Goal: Information Seeking & Learning: Learn about a topic

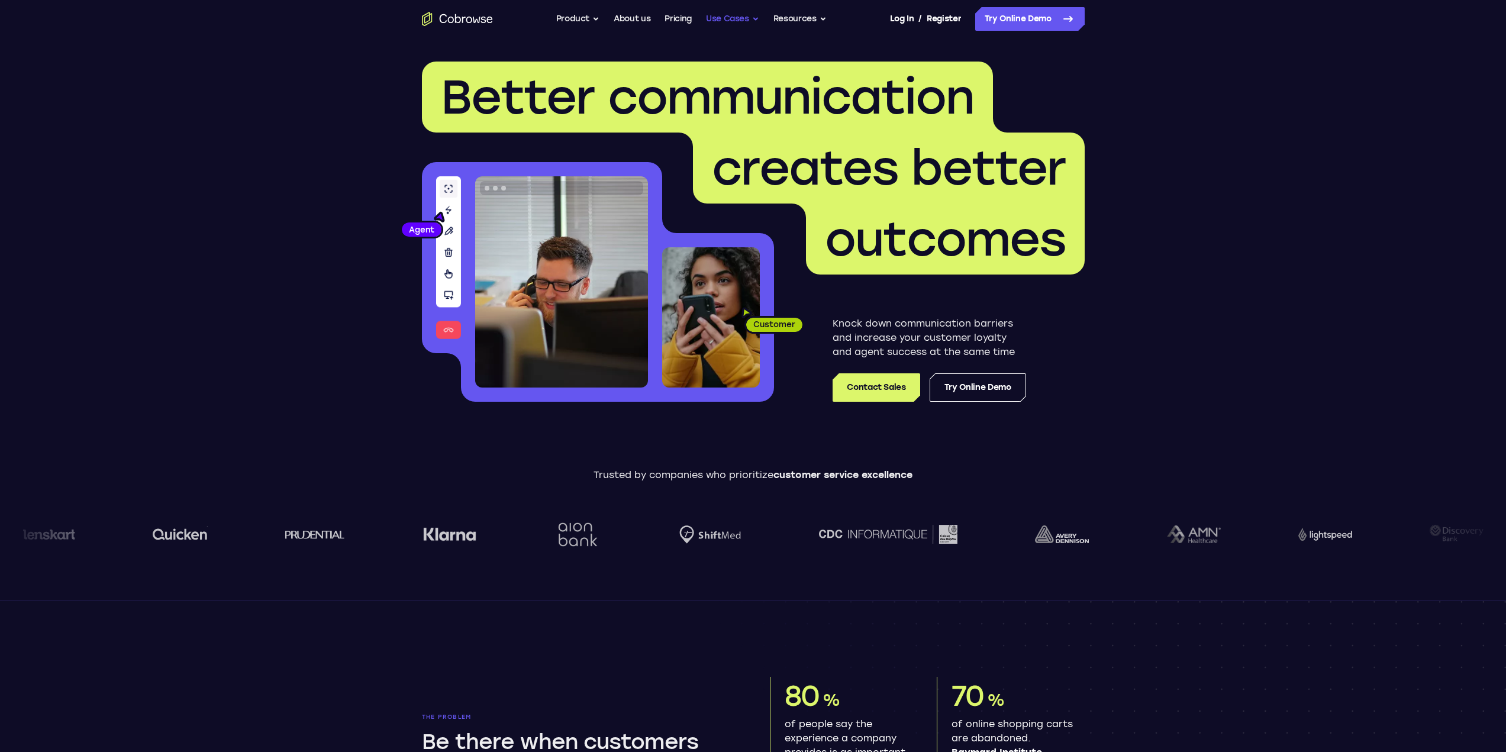
click at [753, 20] on button "Use Cases" at bounding box center [732, 19] width 53 height 24
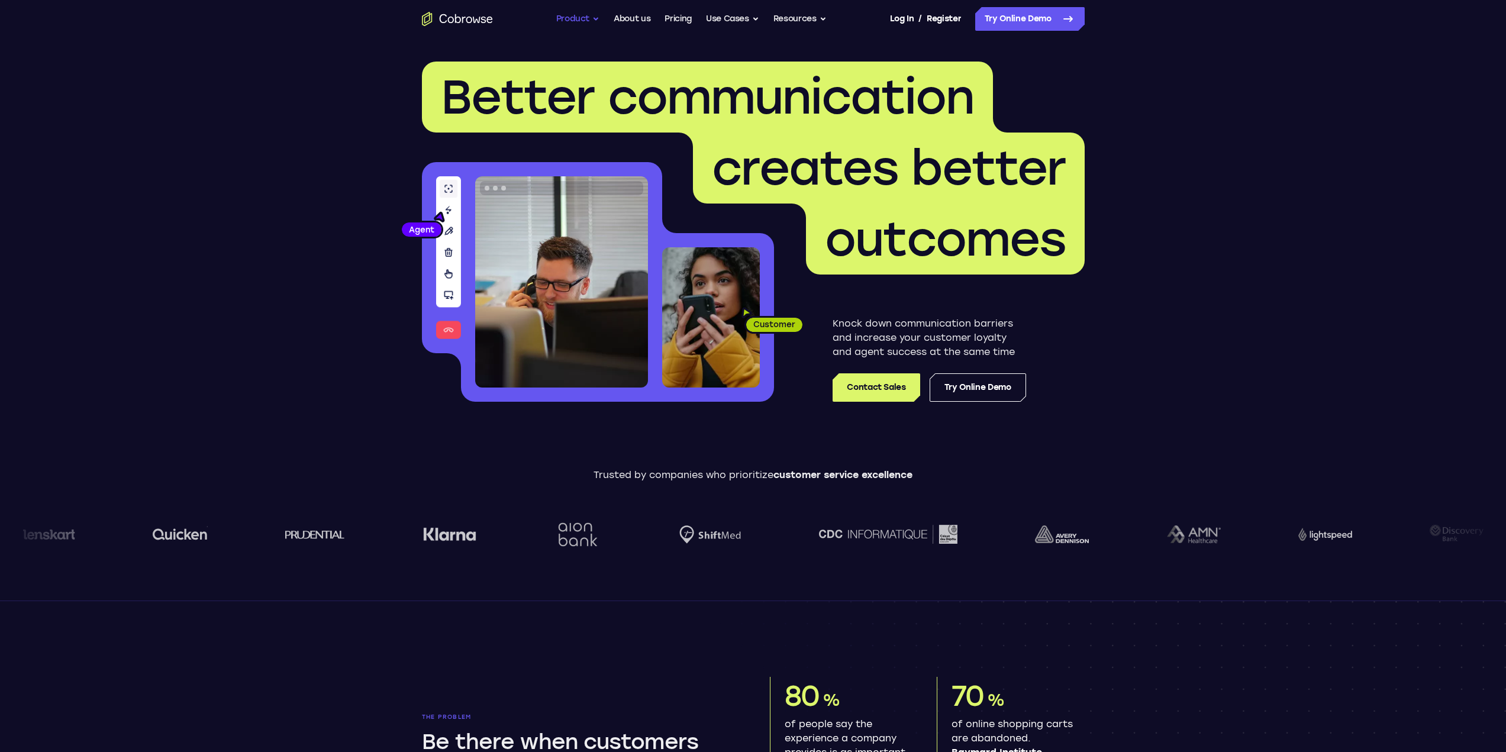
click at [589, 18] on button "Product" at bounding box center [578, 19] width 44 height 24
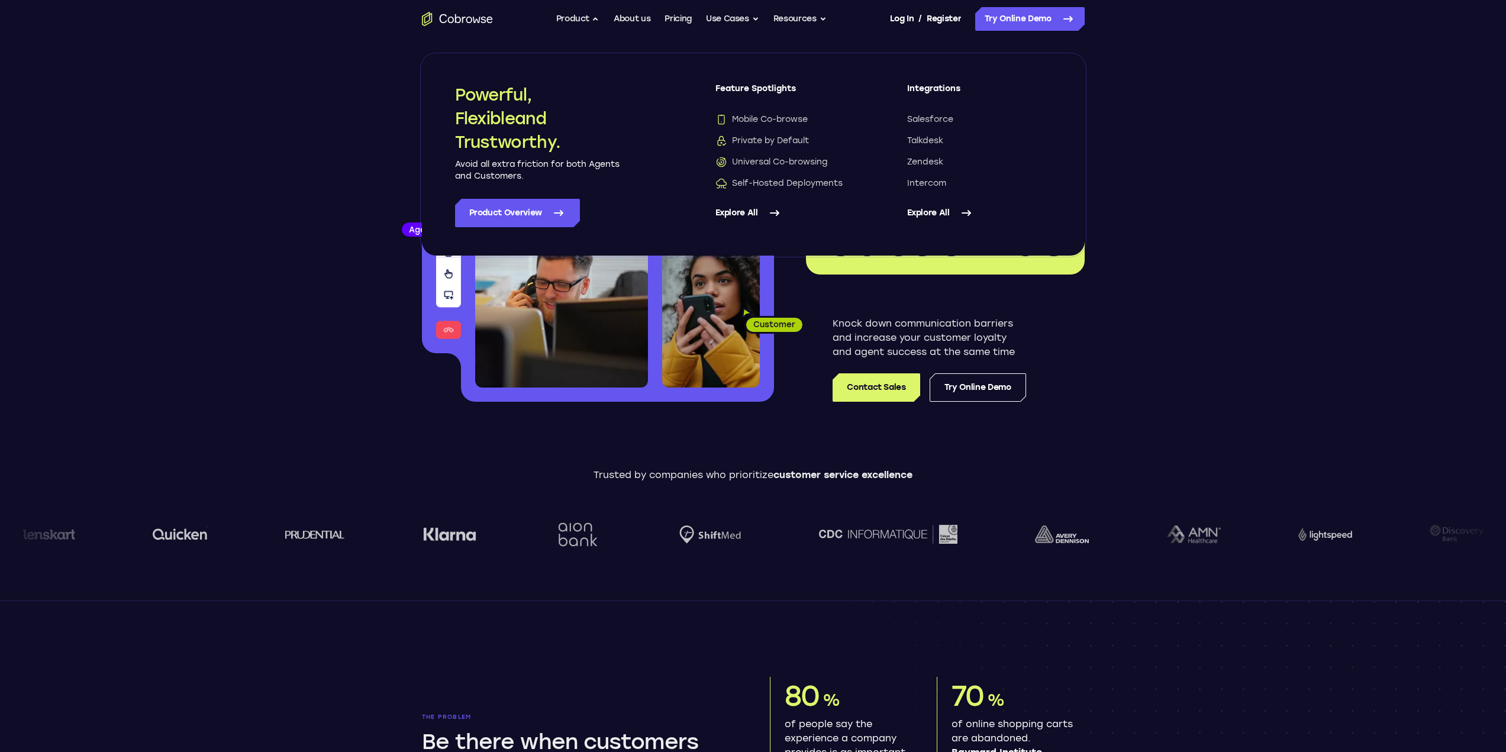
click at [943, 213] on link "Explore All" at bounding box center [979, 213] width 144 height 28
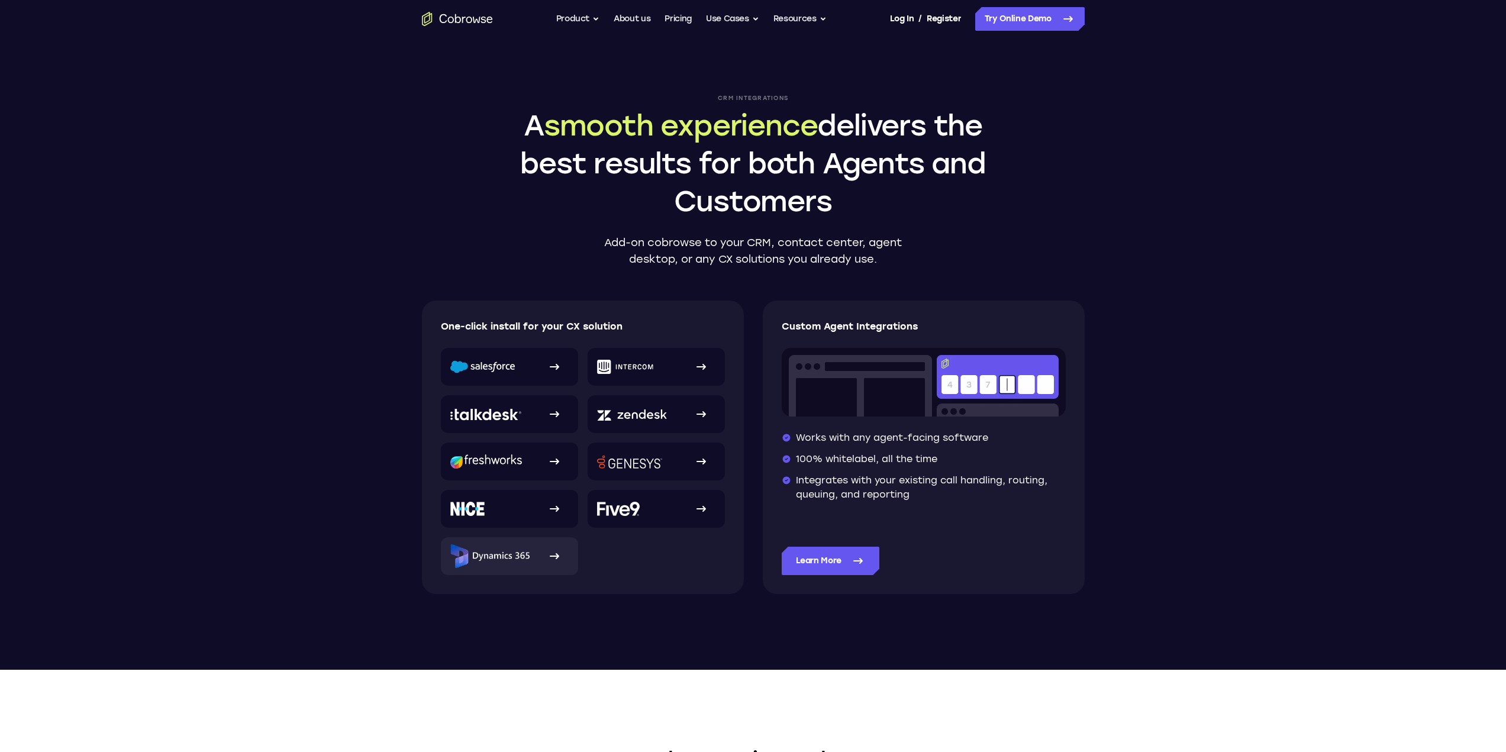
drag, startPoint x: 559, startPoint y: 557, endPoint x: 573, endPoint y: 566, distance: 16.3
click at [559, 557] on icon at bounding box center [554, 556] width 14 height 14
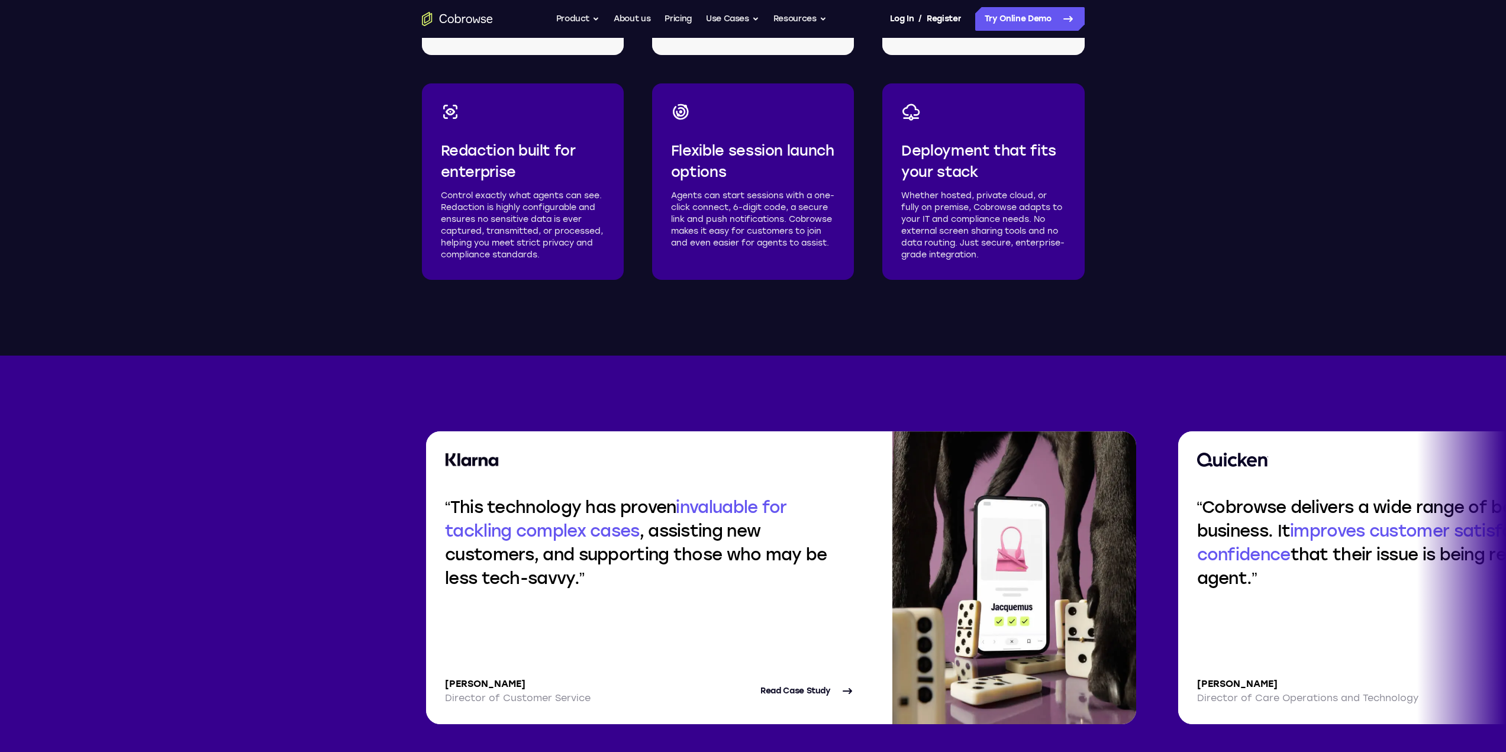
scroll to position [1776, 0]
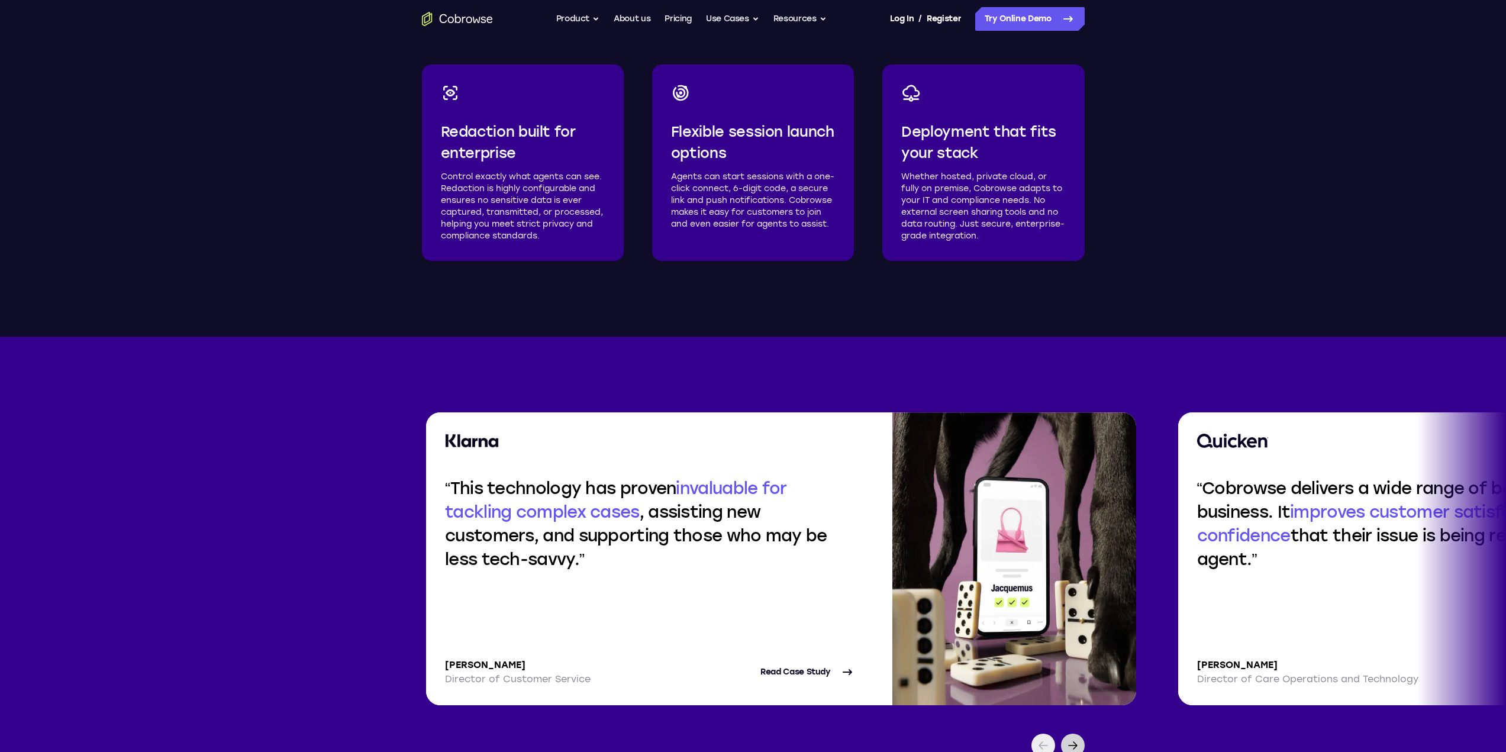
click at [1078, 743] on icon at bounding box center [1073, 746] width 14 height 14
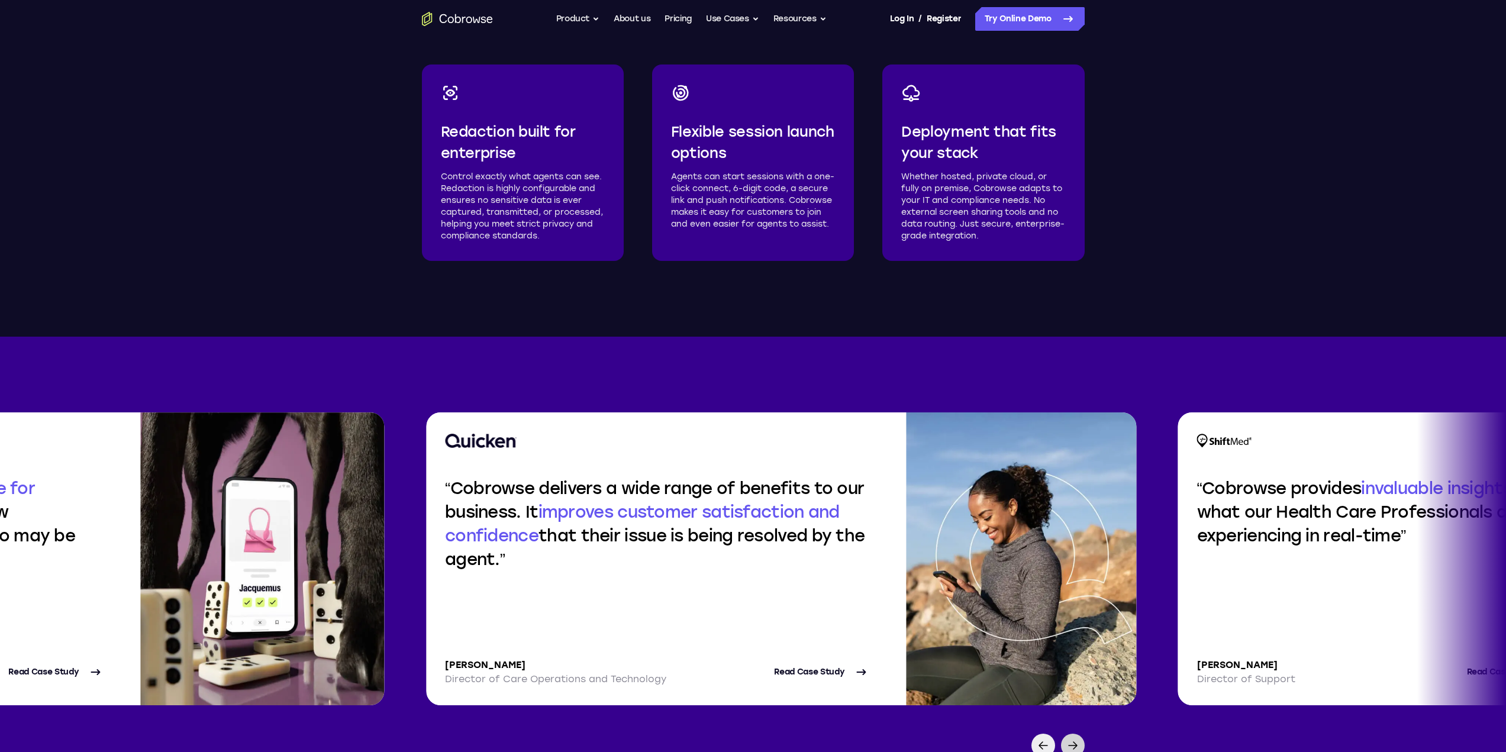
click at [1077, 746] on icon at bounding box center [1073, 746] width 14 height 14
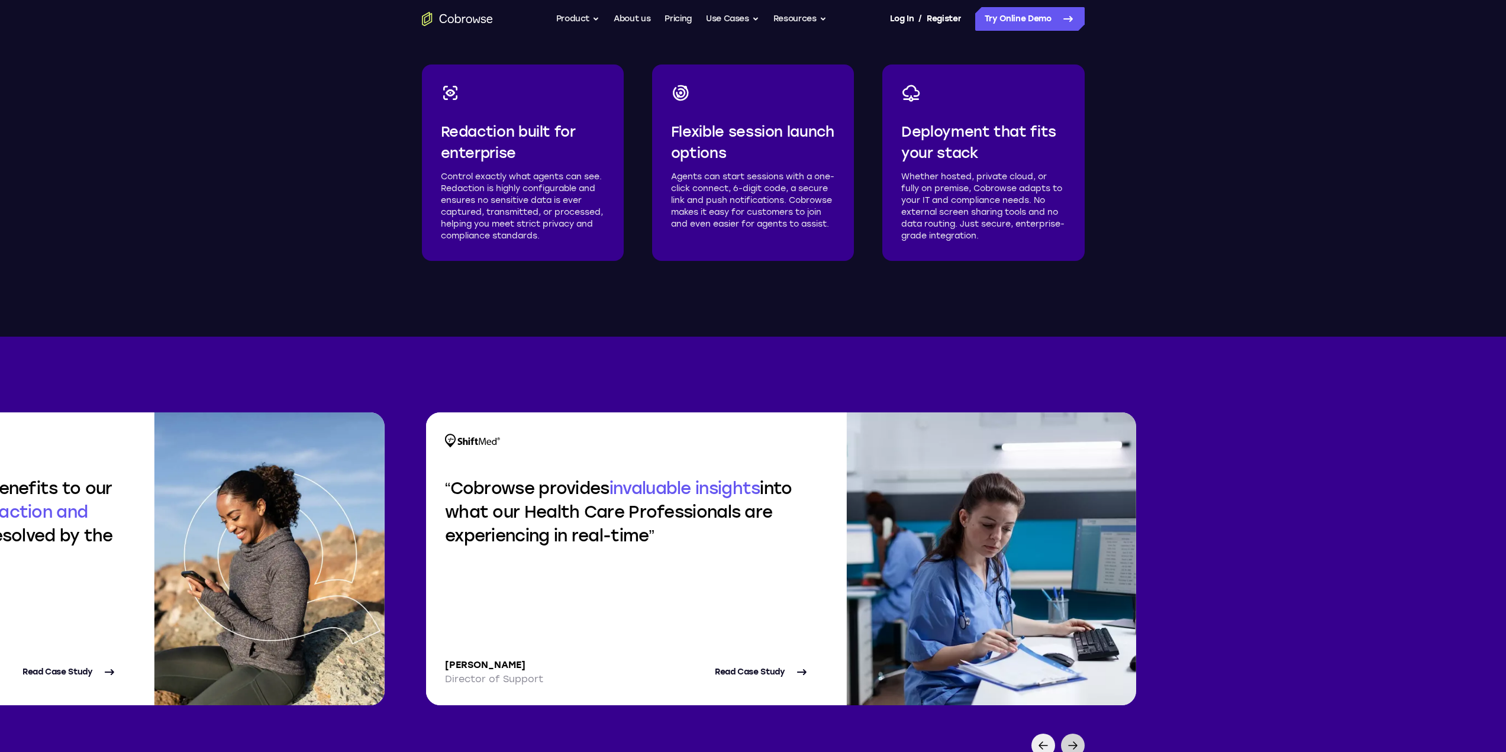
click at [1071, 735] on div at bounding box center [1073, 746] width 24 height 24
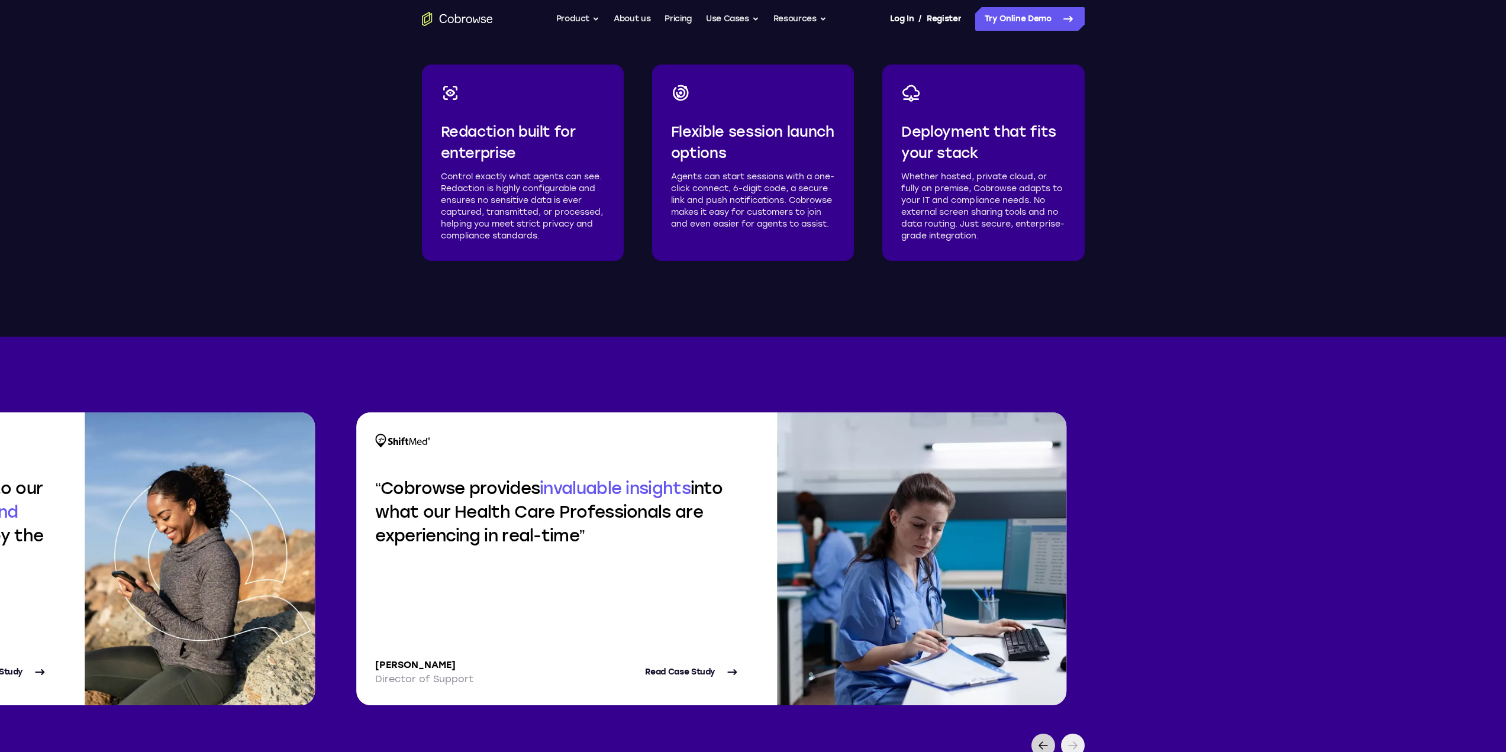
click at [1041, 739] on icon at bounding box center [1043, 746] width 14 height 14
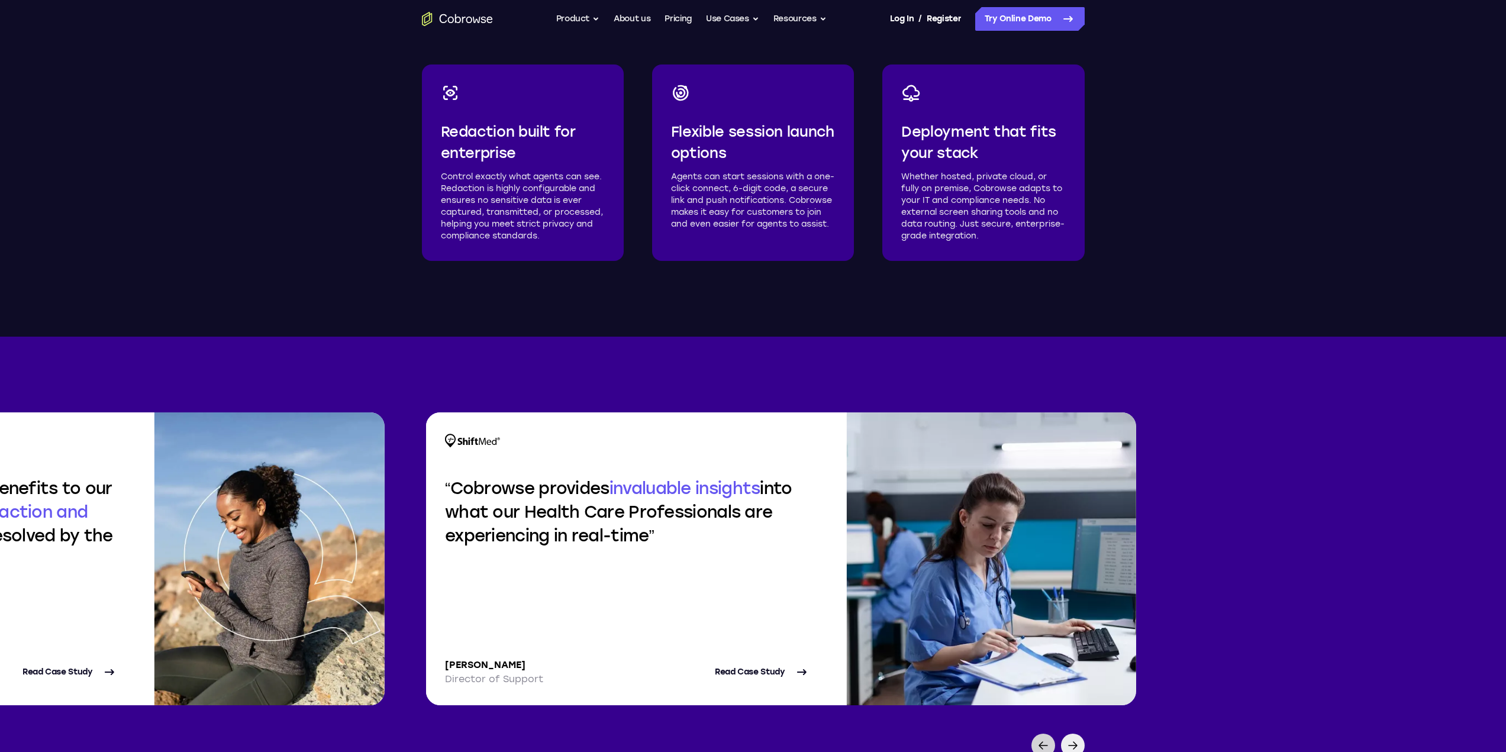
click at [1041, 739] on icon at bounding box center [1043, 746] width 14 height 14
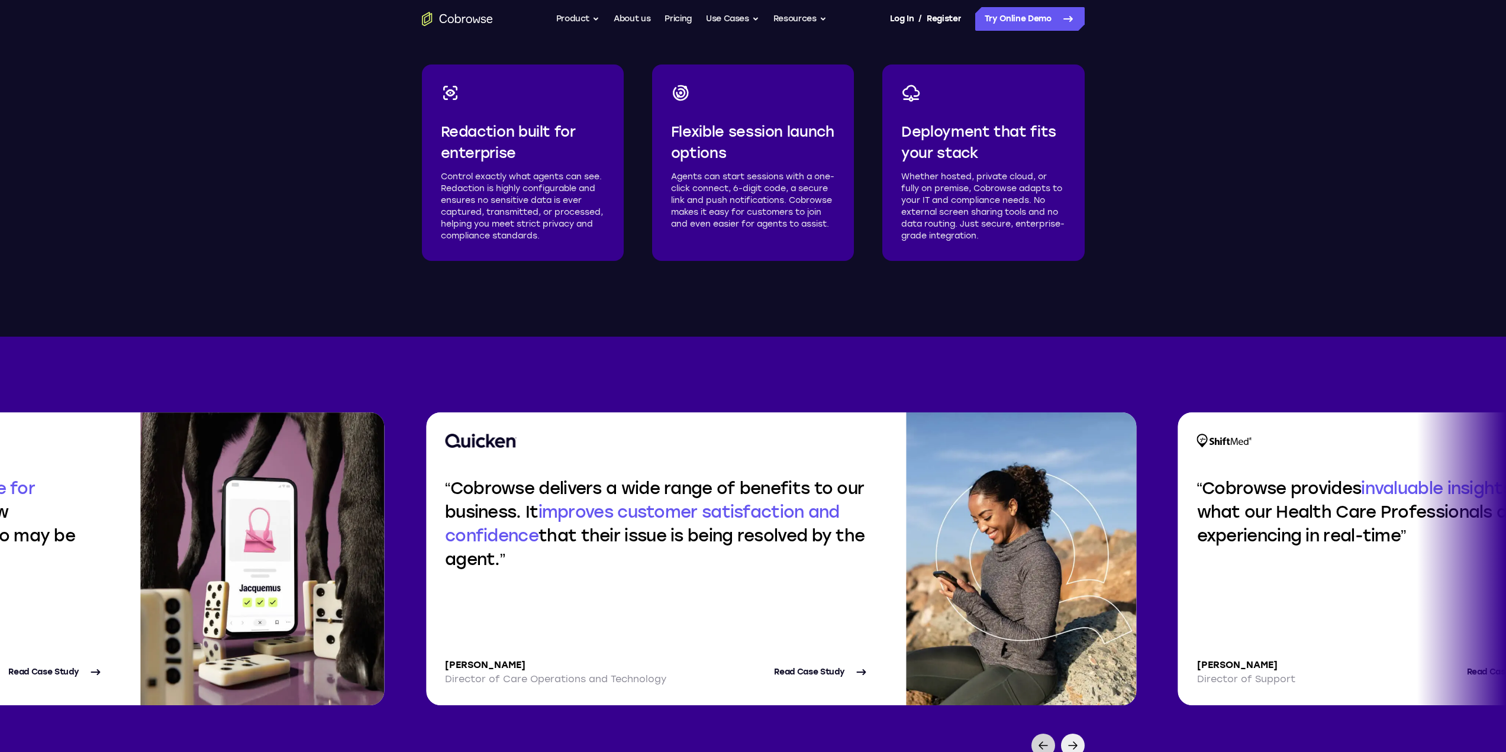
click at [1041, 739] on icon at bounding box center [1043, 746] width 14 height 14
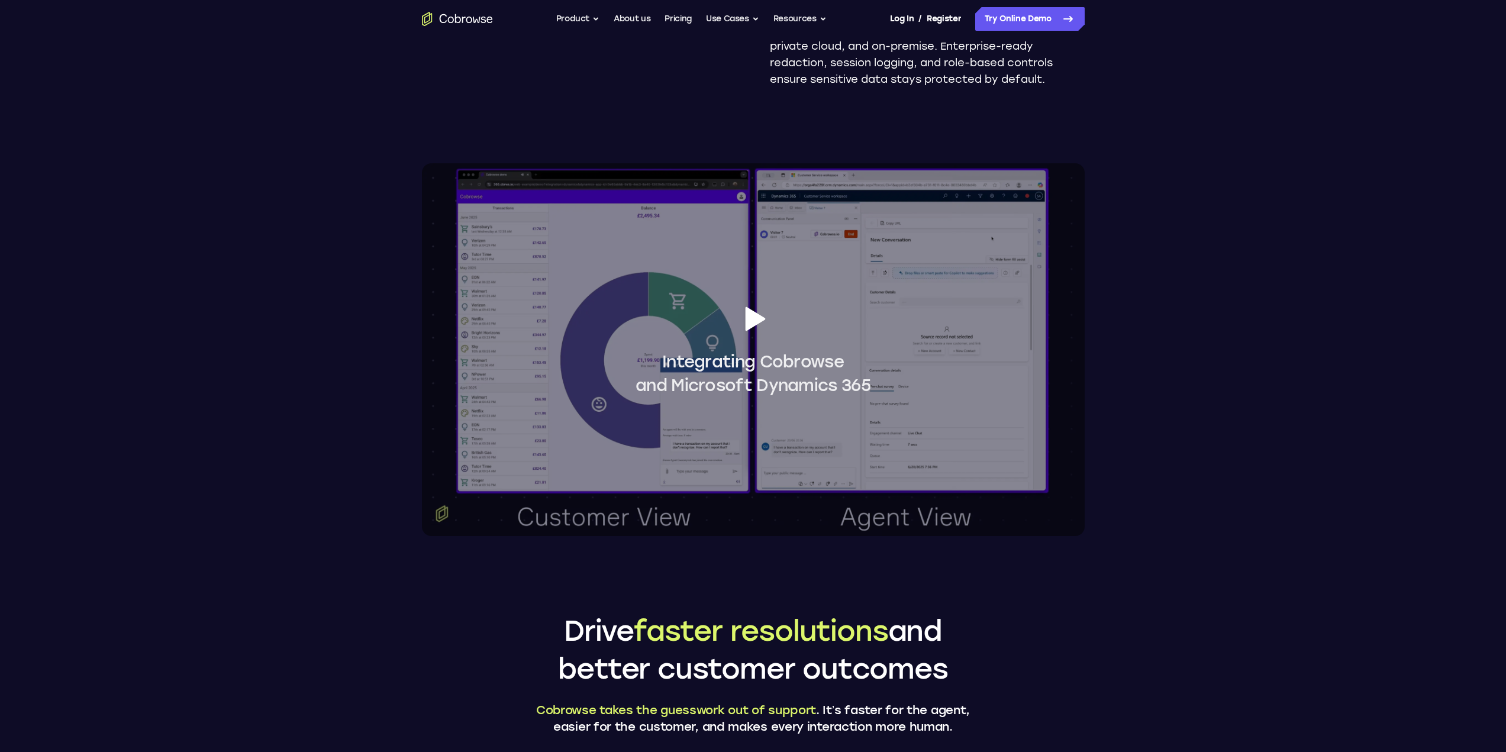
scroll to position [829, 0]
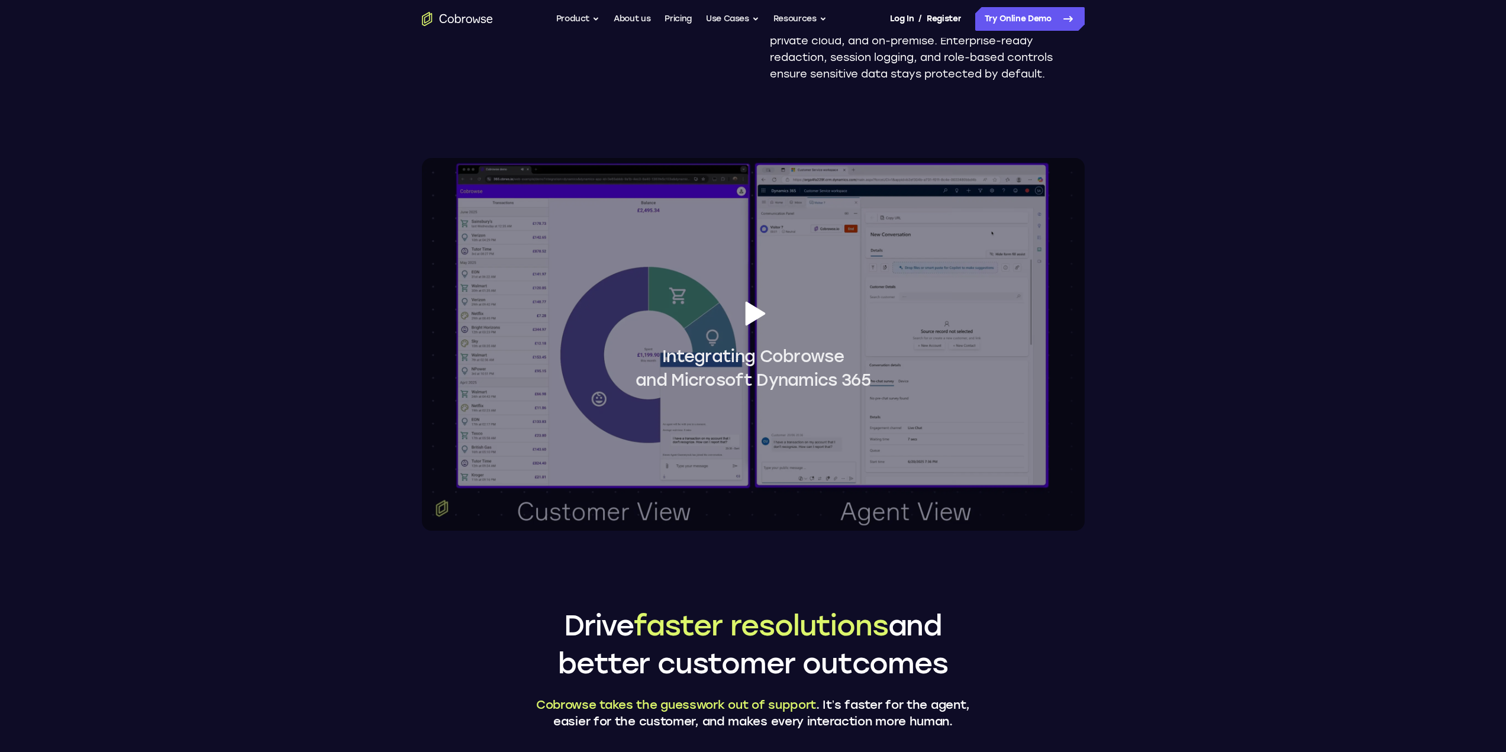
click at [753, 307] on icon at bounding box center [755, 314] width 20 height 24
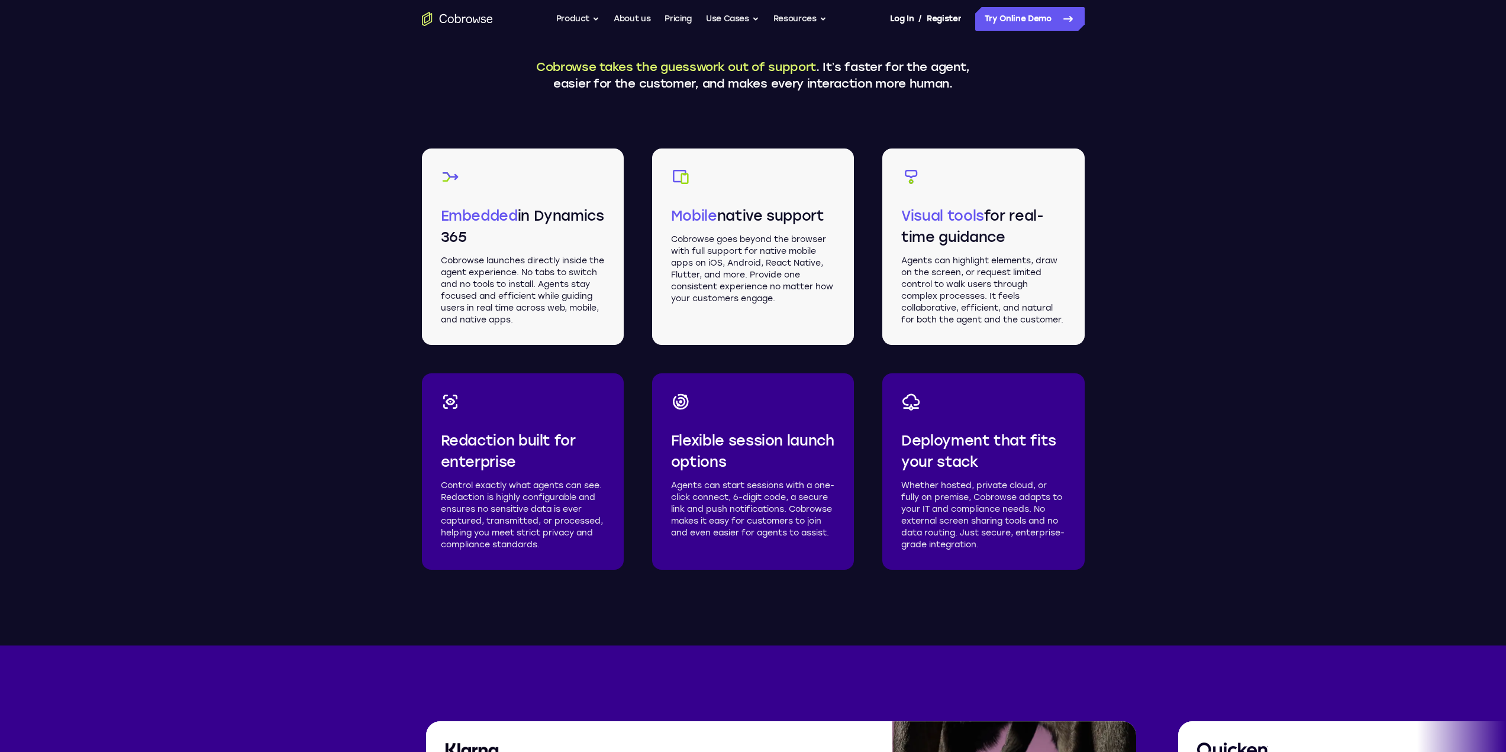
scroll to position [1420, 0]
